Goal: Task Accomplishment & Management: Use online tool/utility

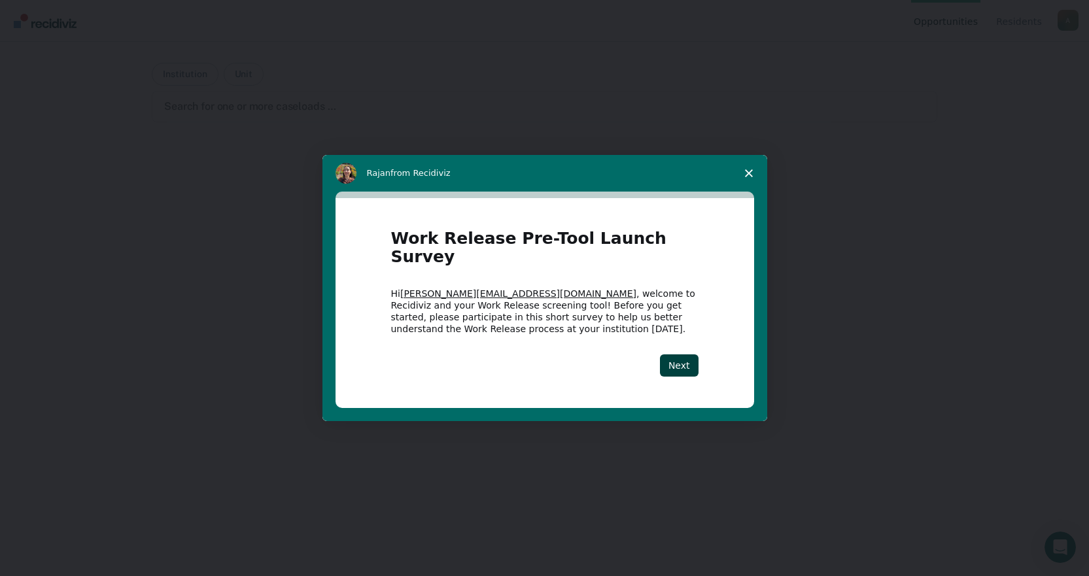
click at [756, 177] on span "Close survey" at bounding box center [748, 173] width 37 height 37
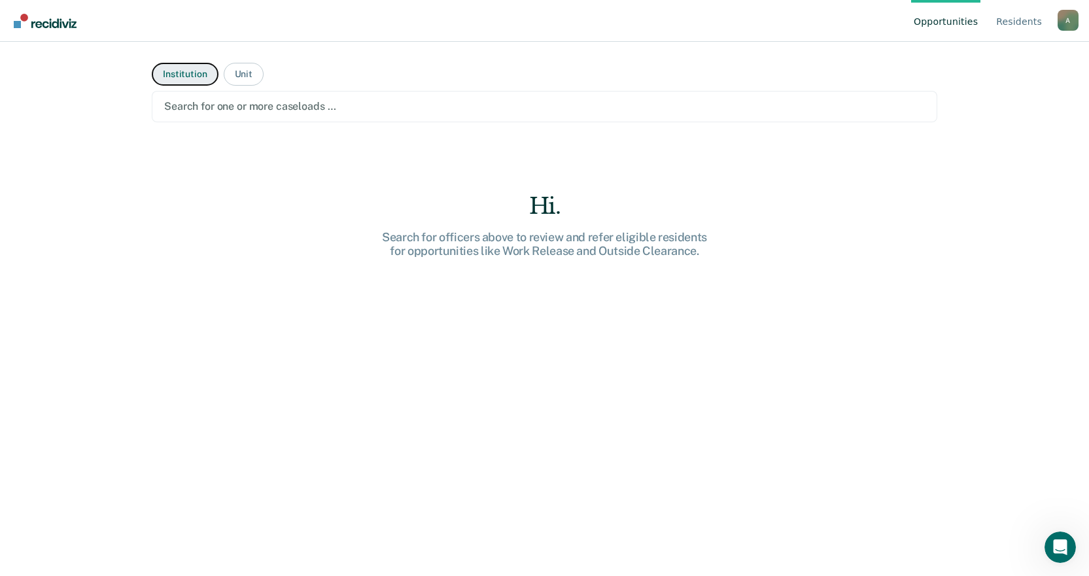
click at [193, 75] on button "Institution" at bounding box center [185, 74] width 66 height 23
click at [231, 97] on div "Search for one or more institutions …" at bounding box center [544, 106] width 785 height 31
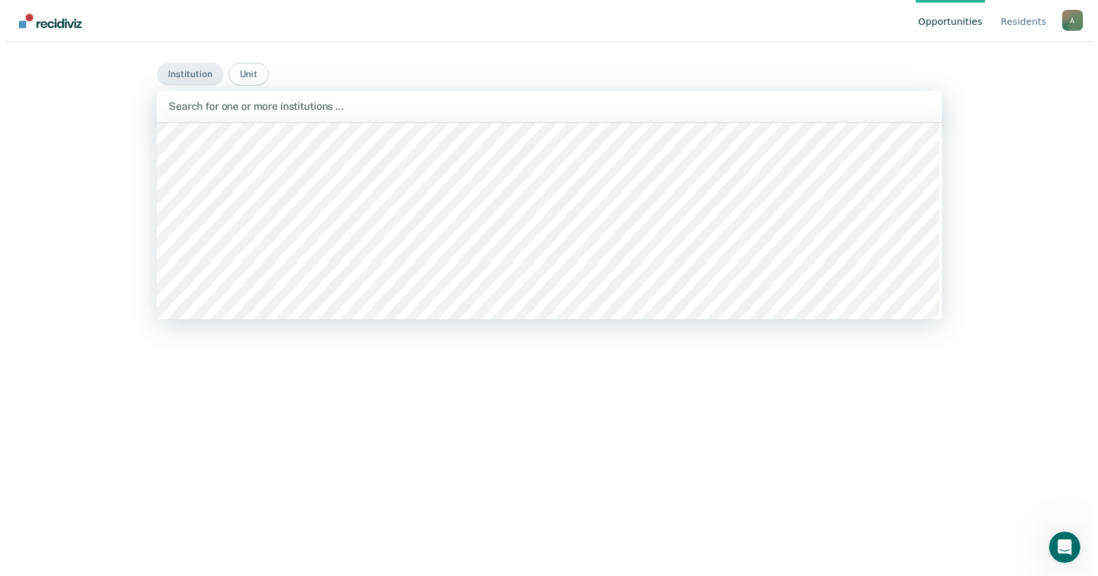
scroll to position [719, 0]
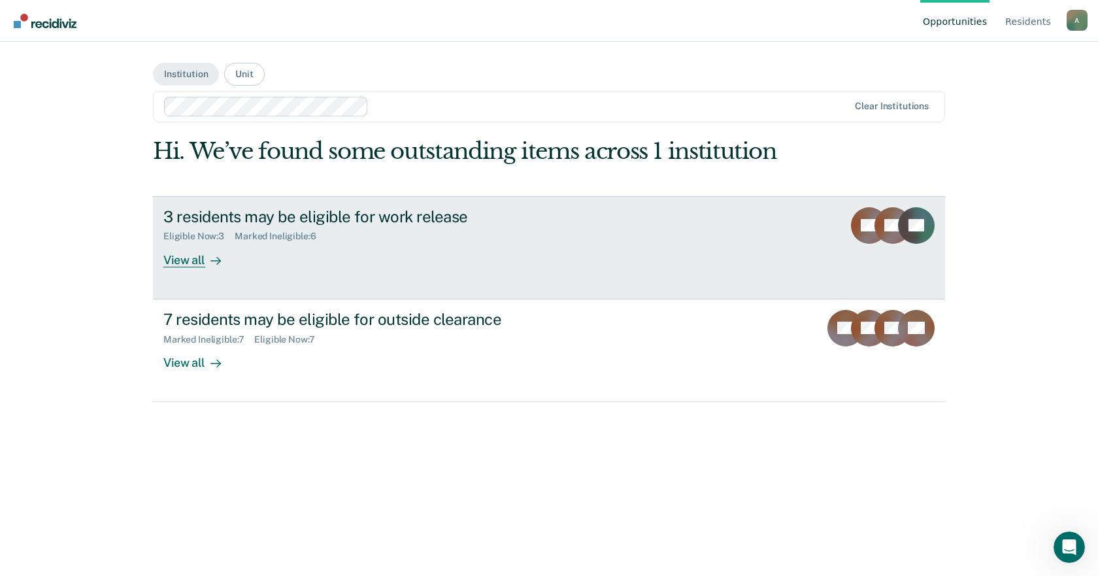
click at [196, 260] on div "View all" at bounding box center [199, 254] width 73 height 25
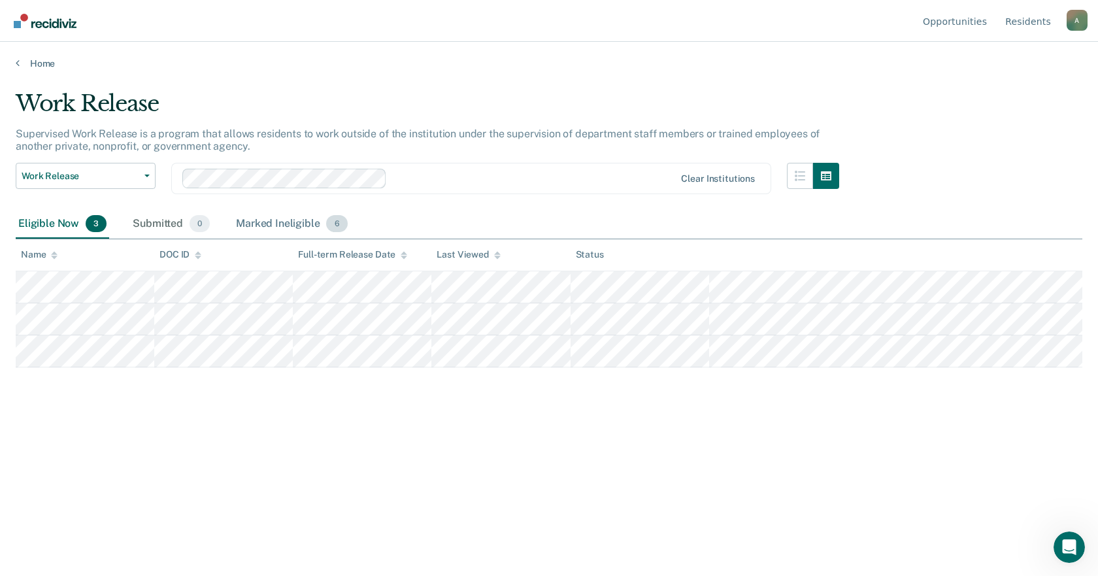
click at [290, 226] on div "Marked Ineligible 6" at bounding box center [291, 224] width 117 height 29
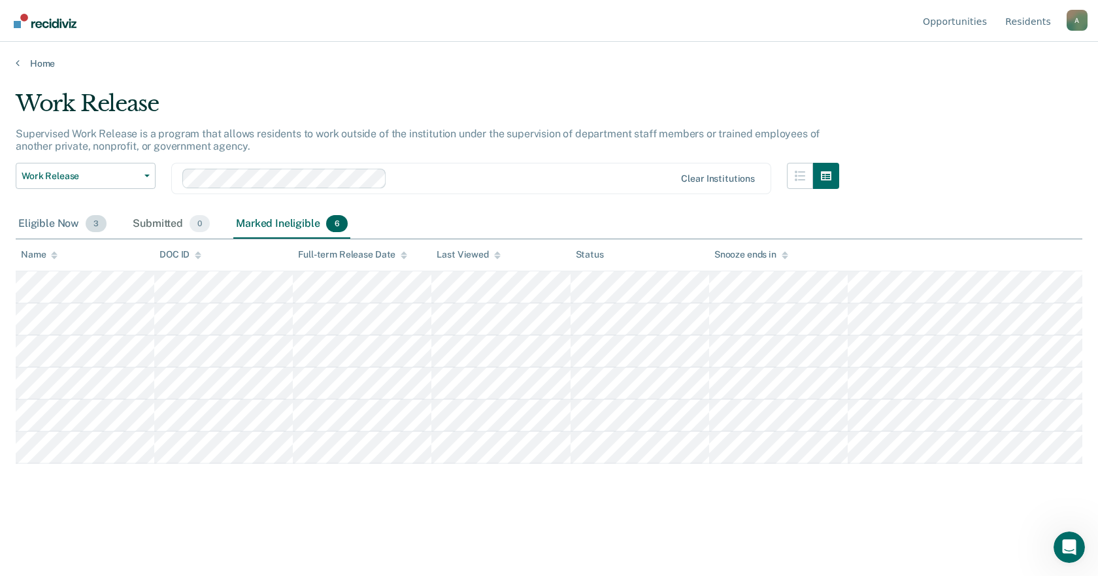
click at [32, 226] on div "Eligible Now 3" at bounding box center [62, 224] width 93 height 29
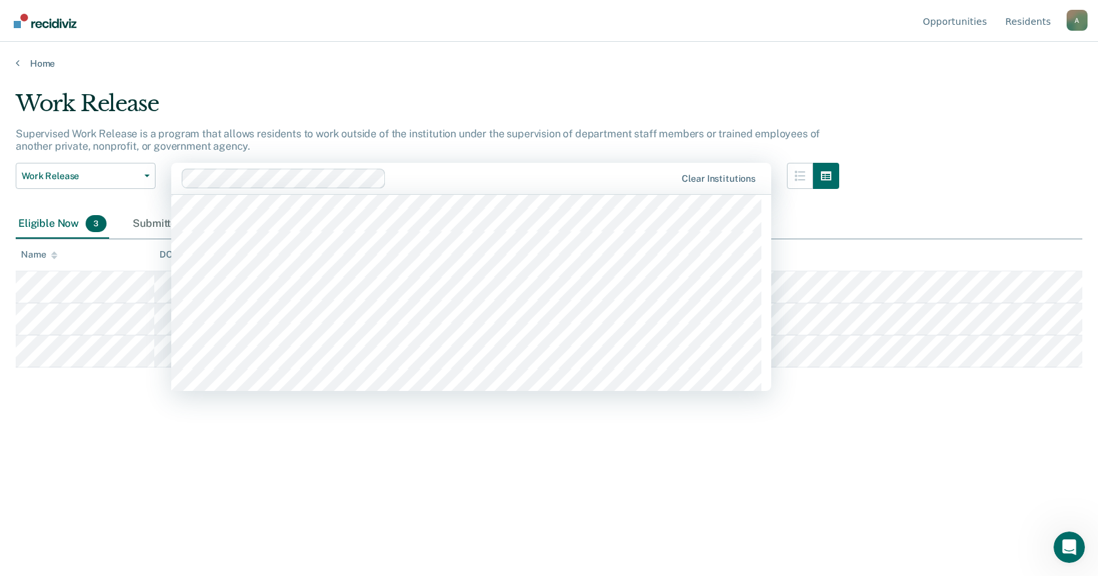
scroll to position [719, 0]
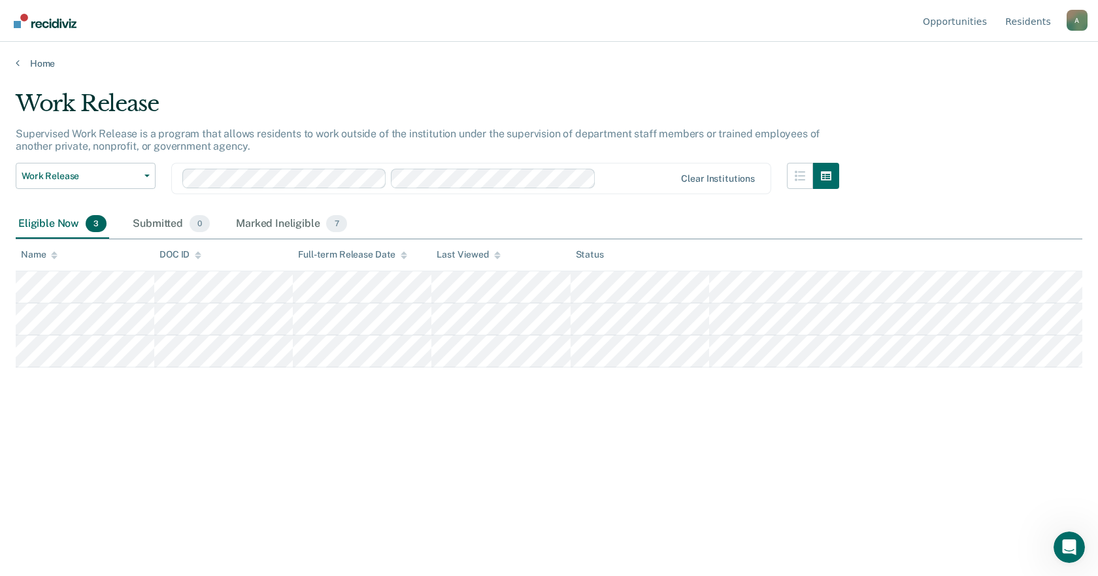
click at [622, 178] on div at bounding box center [638, 178] width 73 height 15
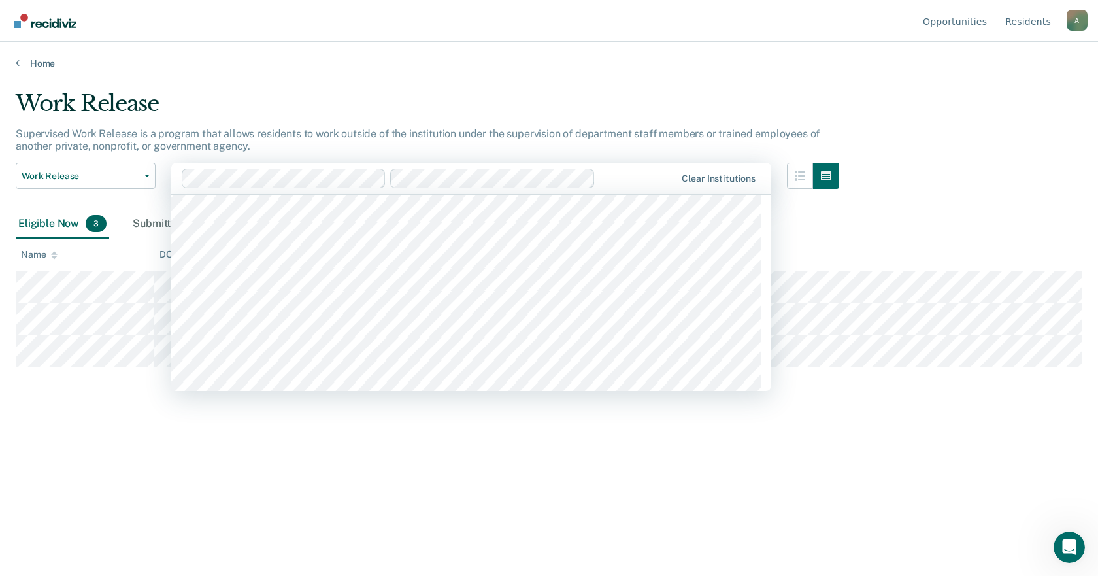
scroll to position [785, 0]
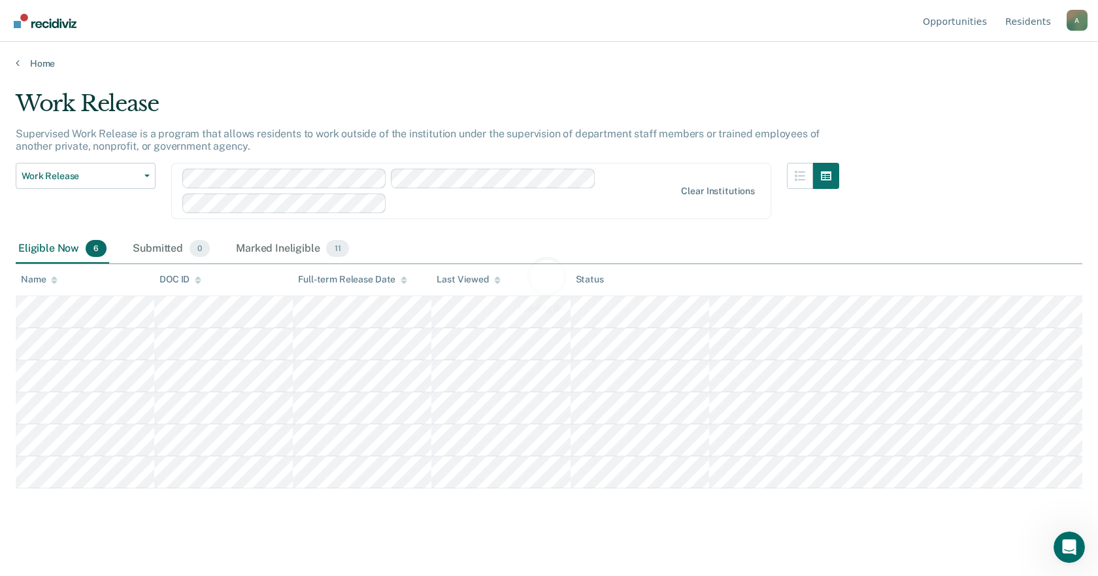
click at [522, 209] on div "Loading data..." at bounding box center [549, 284] width 1067 height 388
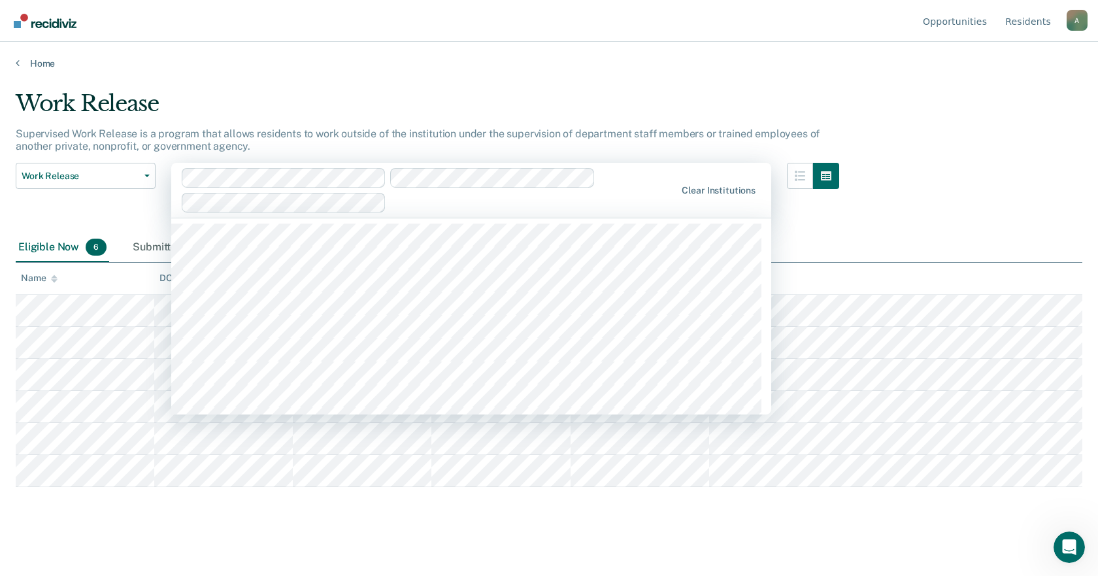
click at [417, 209] on div at bounding box center [534, 202] width 284 height 15
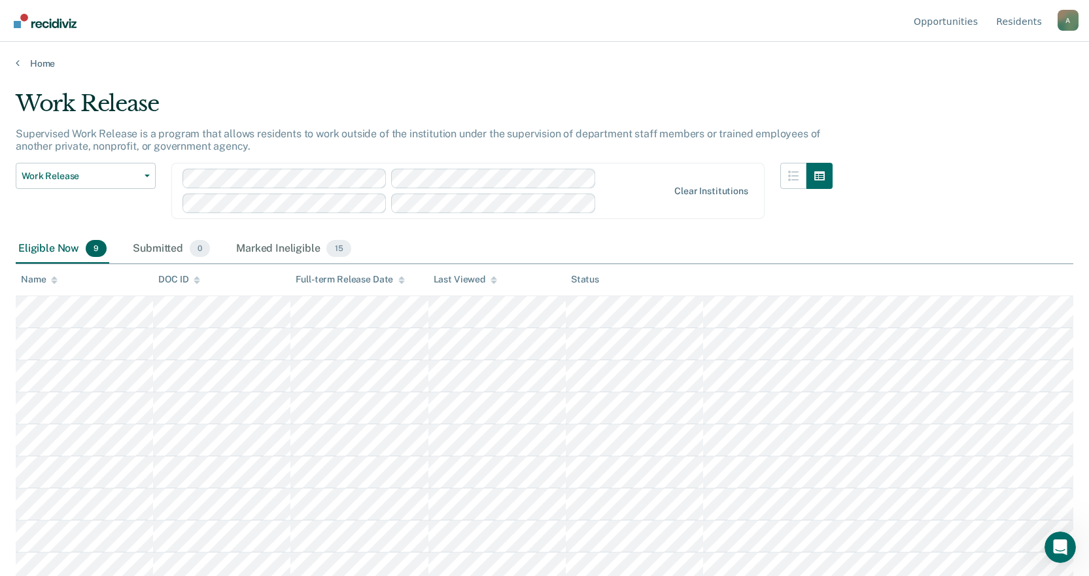
scroll to position [8, 0]
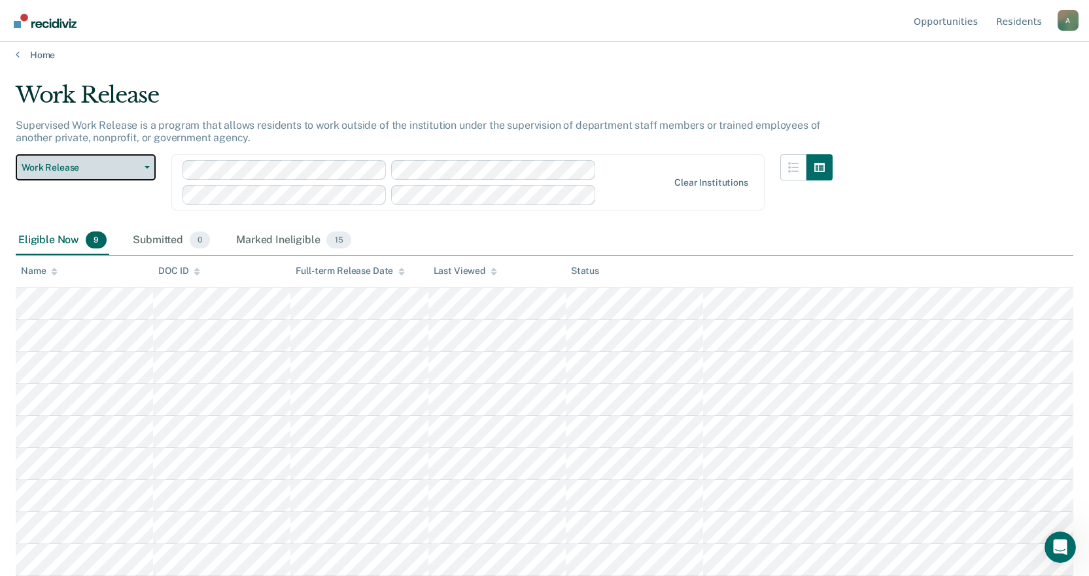
click at [148, 164] on button "Work Release" at bounding box center [86, 167] width 140 height 26
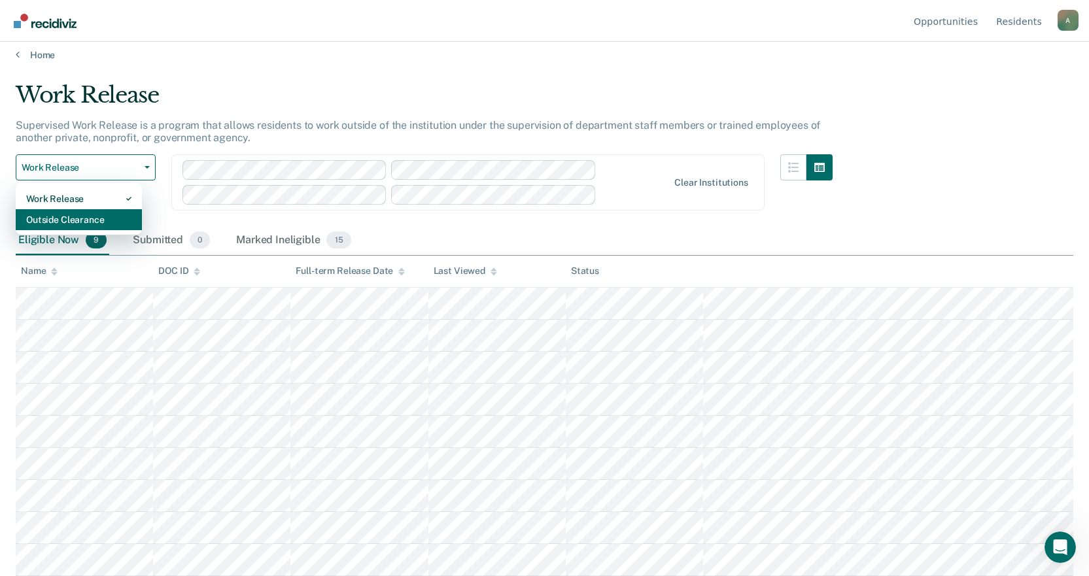
click at [102, 220] on div "Outside Clearance" at bounding box center [78, 219] width 105 height 21
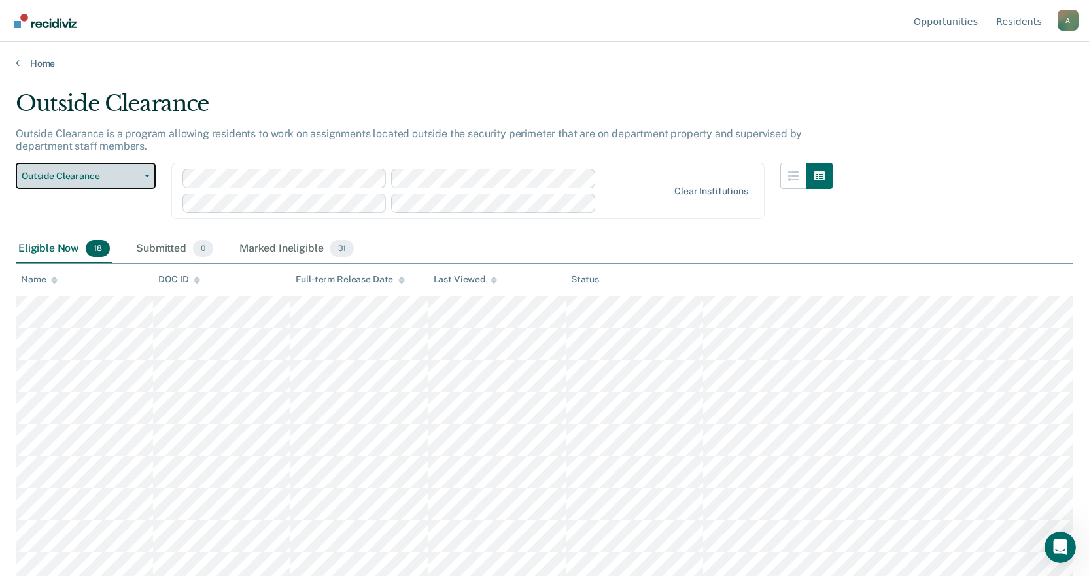
click at [89, 177] on span "Outside Clearance" at bounding box center [81, 176] width 118 height 11
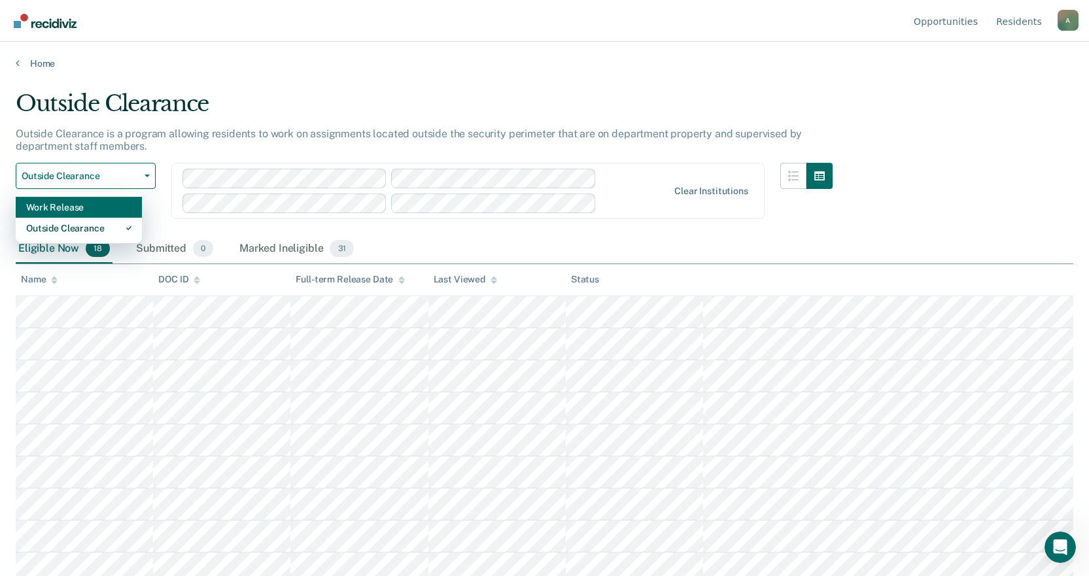
click at [90, 203] on div "Work Release" at bounding box center [78, 207] width 105 height 21
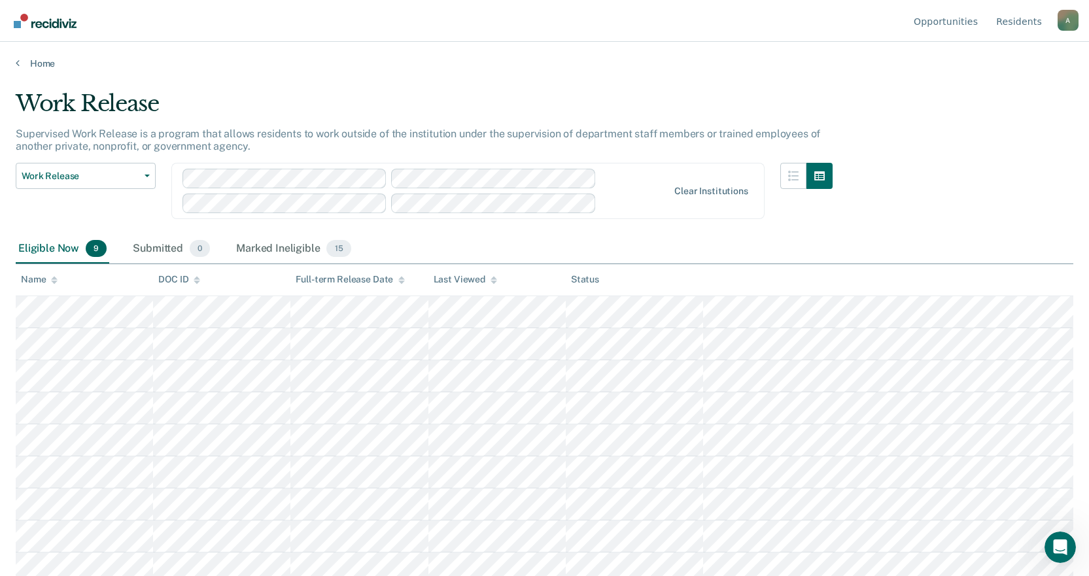
click at [996, 102] on div "Work Release Supervised Work Release is a program that allows residents to work…" at bounding box center [544, 284] width 1057 height 388
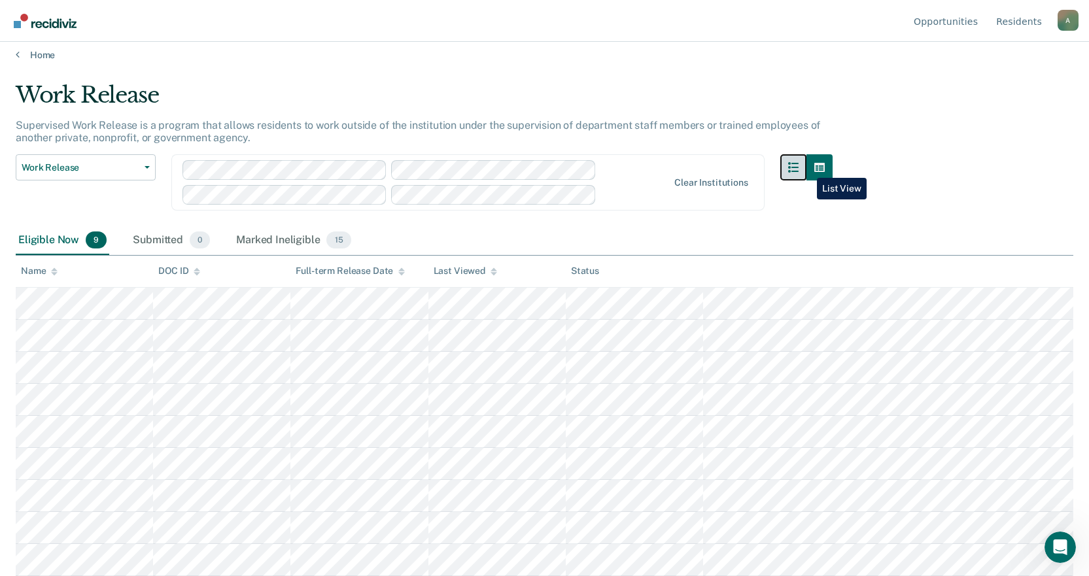
click at [806, 168] on button "button" at bounding box center [793, 167] width 26 height 26
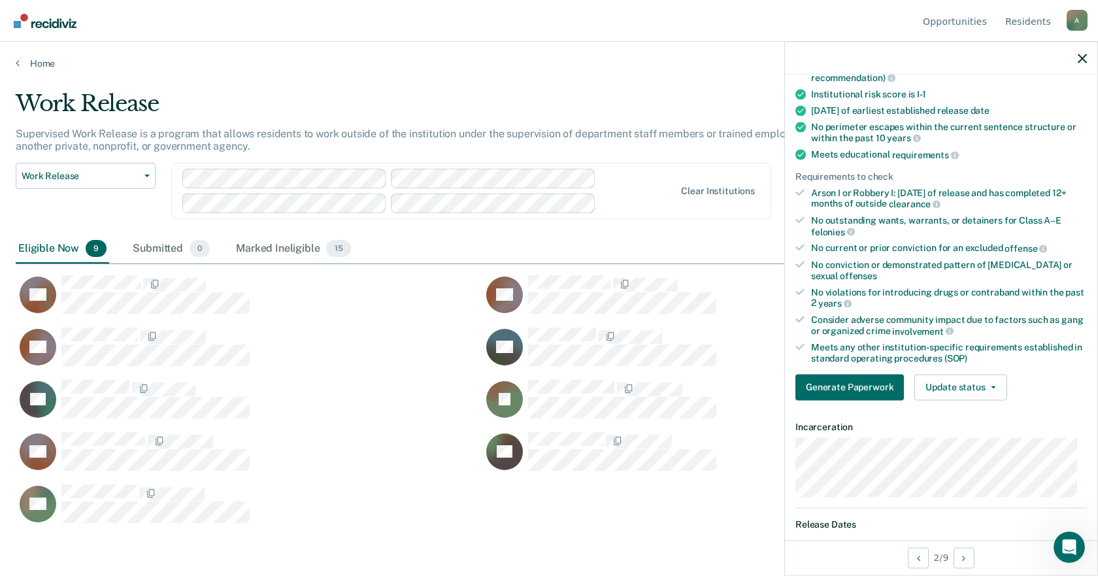
scroll to position [0, 0]
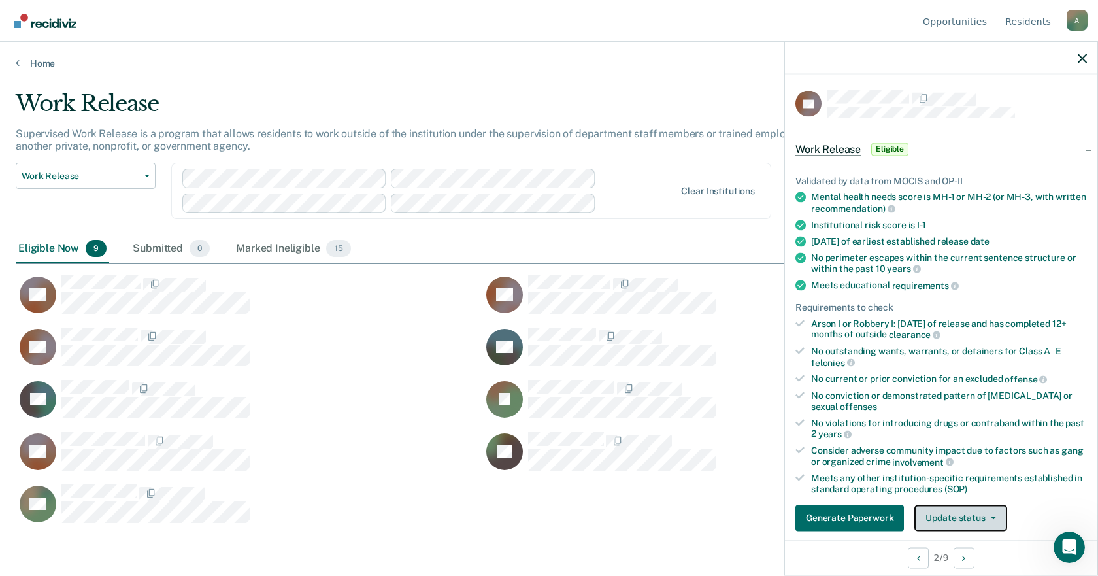
click at [975, 512] on button "Update status" at bounding box center [961, 518] width 92 height 26
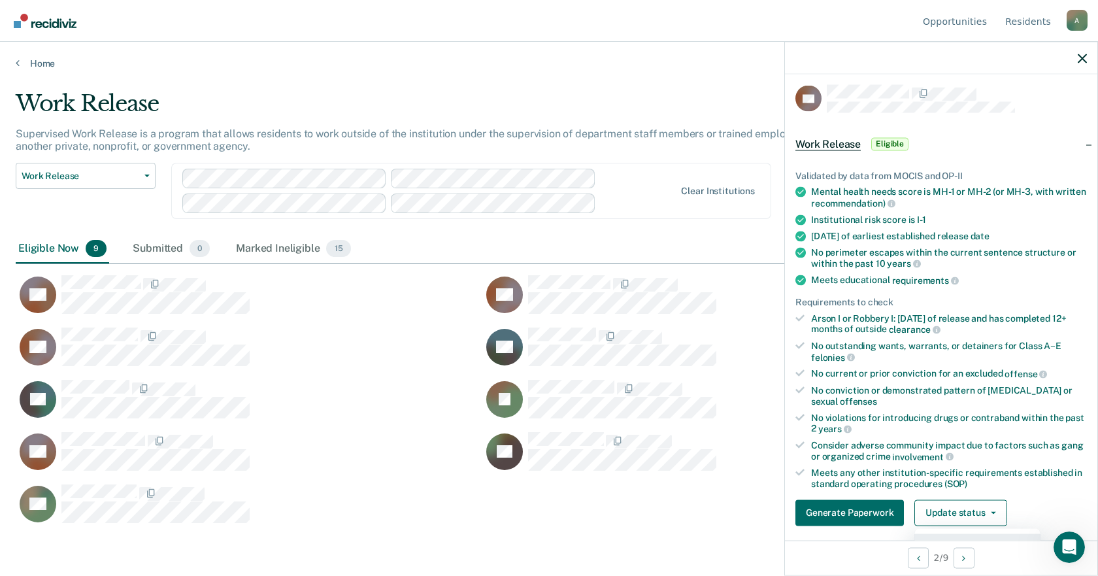
scroll to position [201, 0]
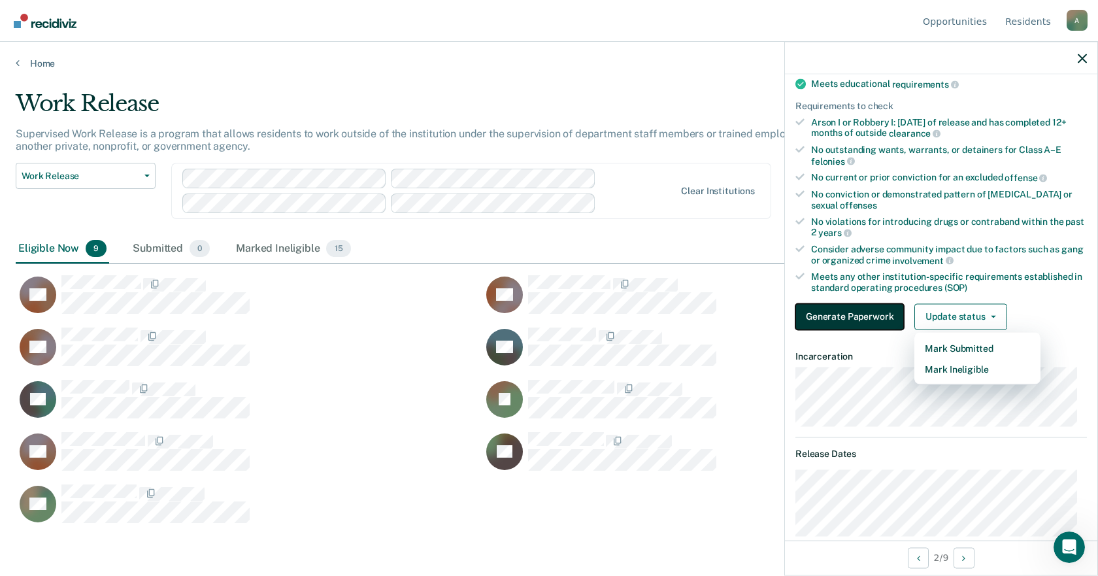
click at [838, 320] on button "Generate Paperwork" at bounding box center [850, 316] width 109 height 26
